Goal: Information Seeking & Learning: Understand process/instructions

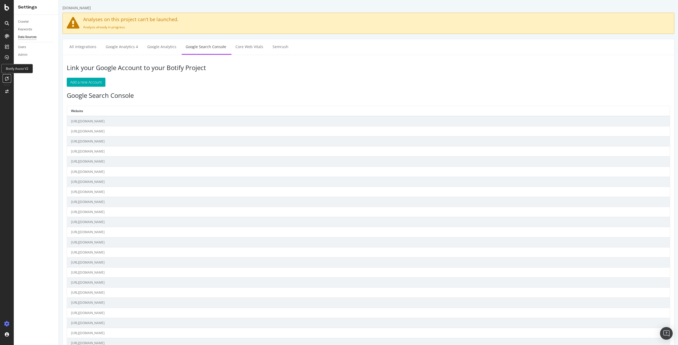
click at [5, 78] on icon at bounding box center [7, 78] width 4 height 4
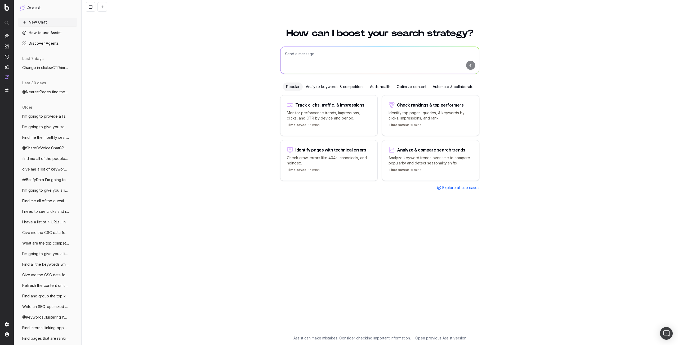
click at [38, 46] on link "Discover Agents" at bounding box center [47, 43] width 59 height 8
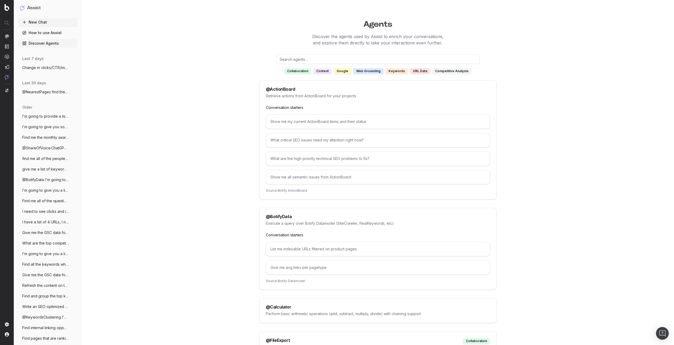
click at [300, 60] on input "text" at bounding box center [377, 60] width 203 height 10
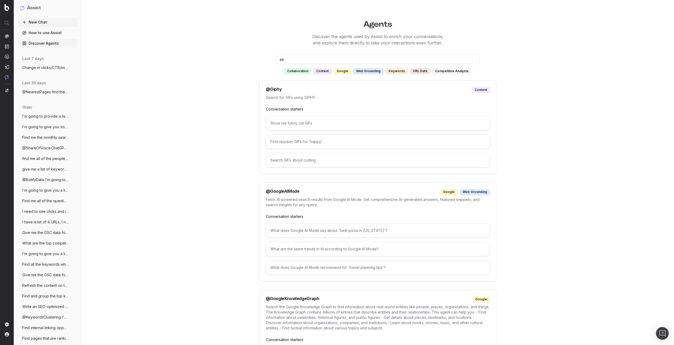
type input "s"
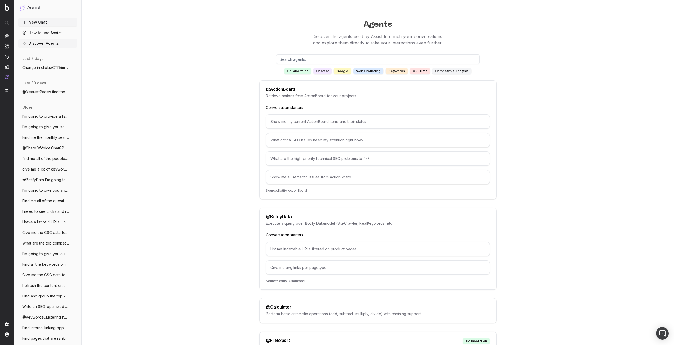
click at [368, 68] on div "collaboration content google web grounding keywords URL data competitive analys…" at bounding box center [377, 65] width 237 height 20
click at [364, 72] on div "web grounding" at bounding box center [368, 71] width 30 height 6
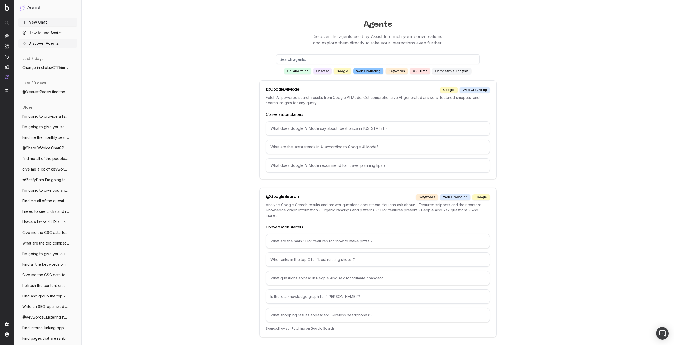
click at [298, 73] on div "collaboration" at bounding box center [297, 71] width 27 height 6
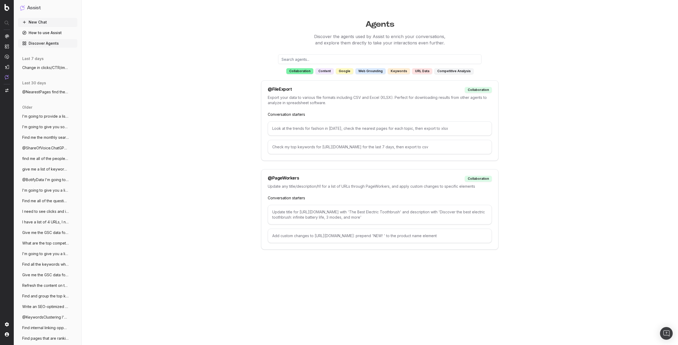
click at [418, 71] on div "URL data" at bounding box center [422, 71] width 20 height 6
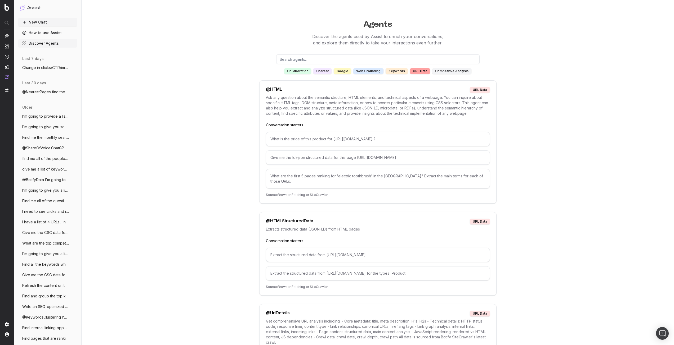
click at [455, 71] on div "competitive analysis" at bounding box center [451, 71] width 39 height 6
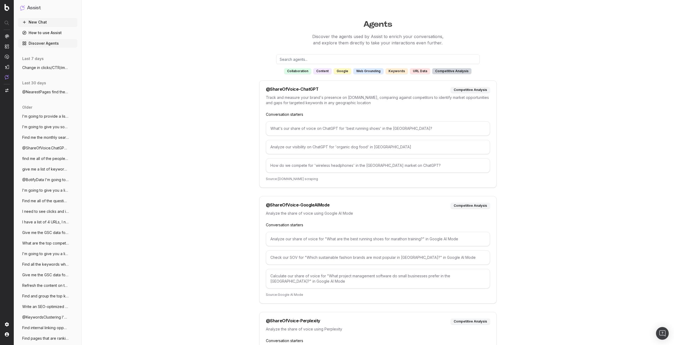
click at [325, 70] on div "content" at bounding box center [322, 71] width 18 height 6
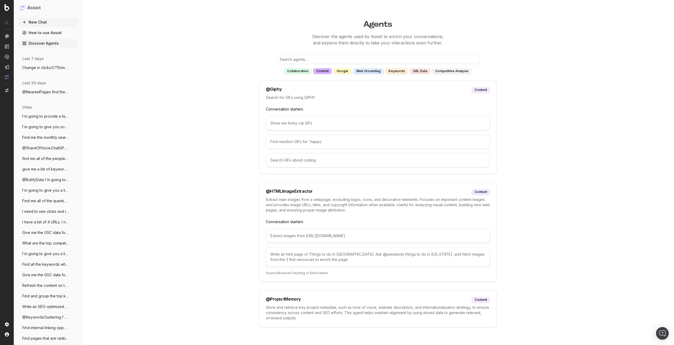
click at [300, 73] on div "collaboration" at bounding box center [297, 71] width 27 height 6
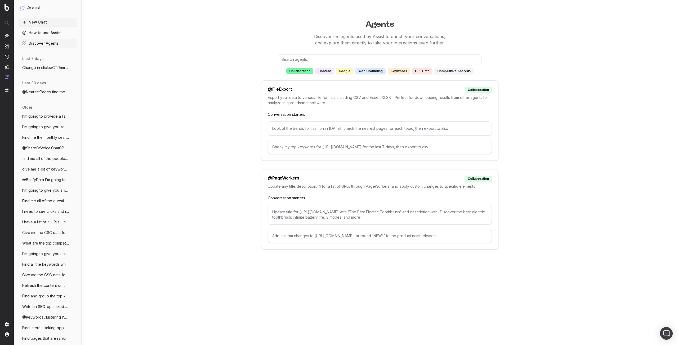
click at [45, 45] on link "Discover Agents" at bounding box center [47, 43] width 59 height 8
click at [46, 31] on link "How to use Assist" at bounding box center [47, 33] width 59 height 8
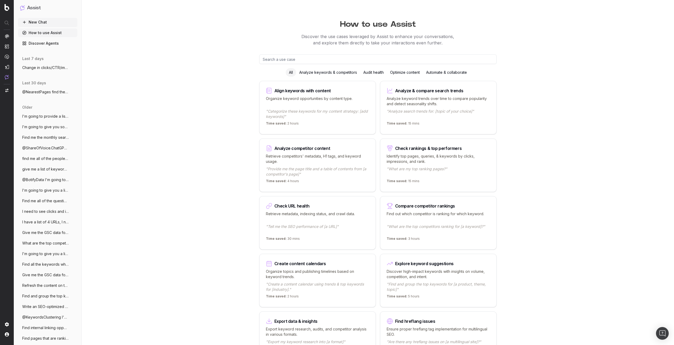
click at [371, 69] on div "Audit health" at bounding box center [373, 72] width 27 height 8
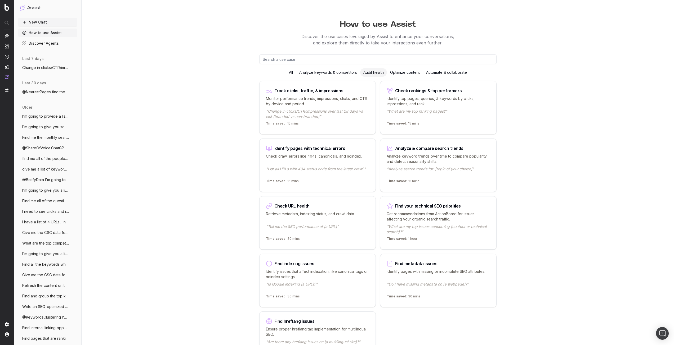
click at [449, 73] on div "Automate & collaborate" at bounding box center [446, 72] width 47 height 8
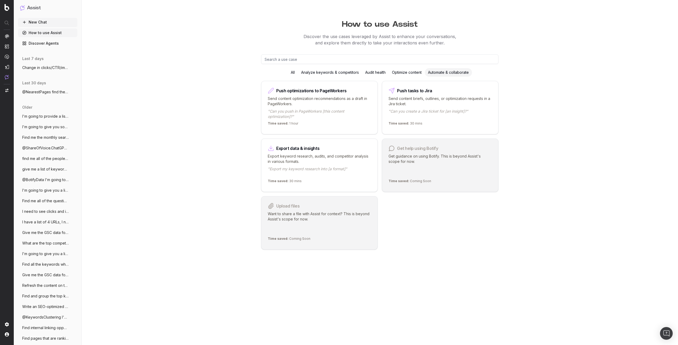
click at [325, 73] on div "Analyze keywords & competitors" at bounding box center [330, 72] width 64 height 8
